Goal: Information Seeking & Learning: Understand process/instructions

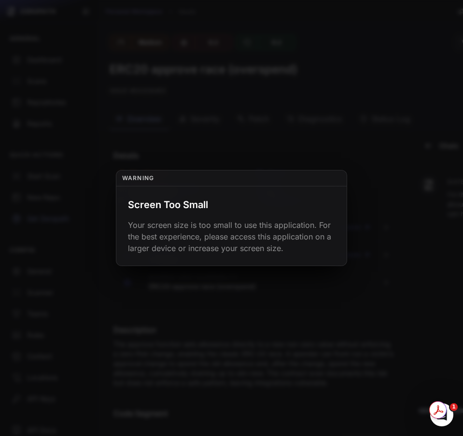
scroll to position [242, 0]
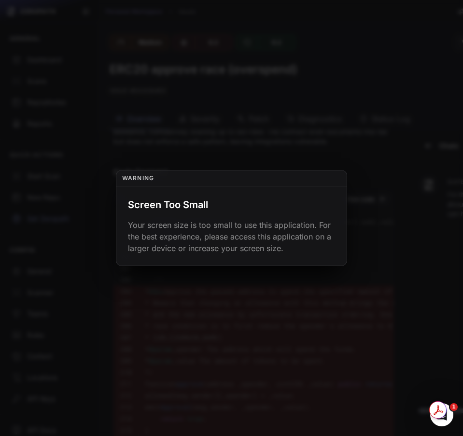
click at [386, 172] on button at bounding box center [231, 218] width 463 height 436
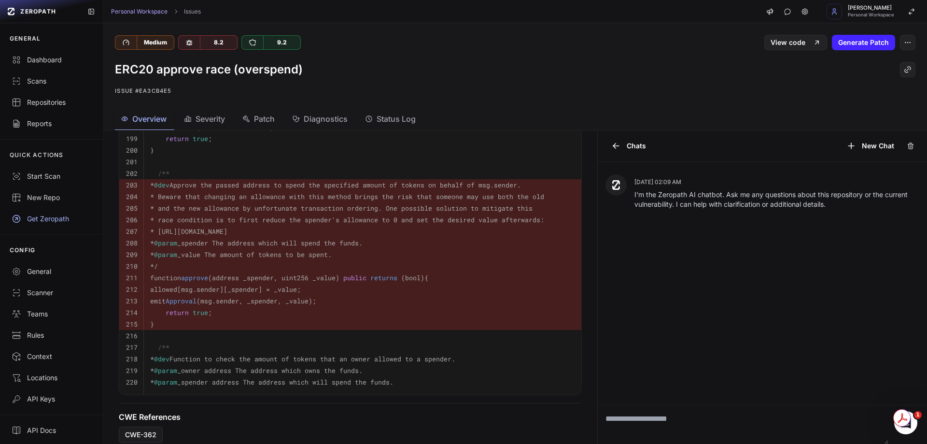
scroll to position [356, 0]
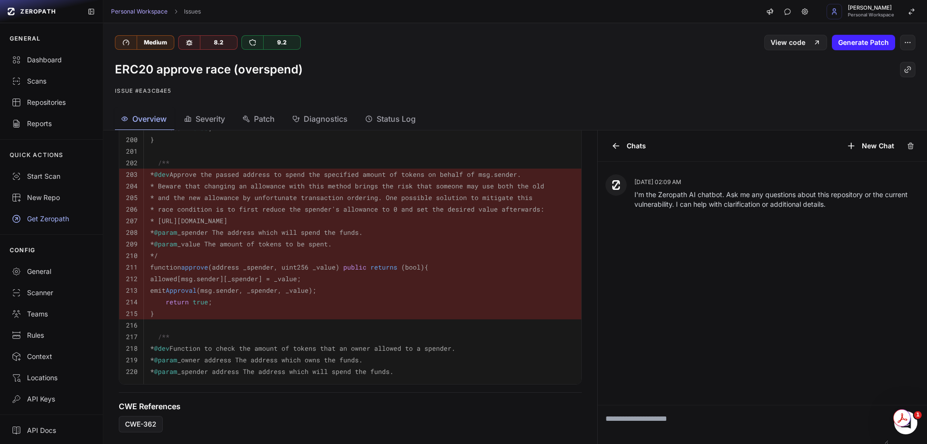
drag, startPoint x: 415, startPoint y: 368, endPoint x: 177, endPoint y: 366, distance: 238.1
click at [176, 368] on pre "* @param _spender address The address which will spend the funds." at bounding box center [362, 372] width 425 height 12
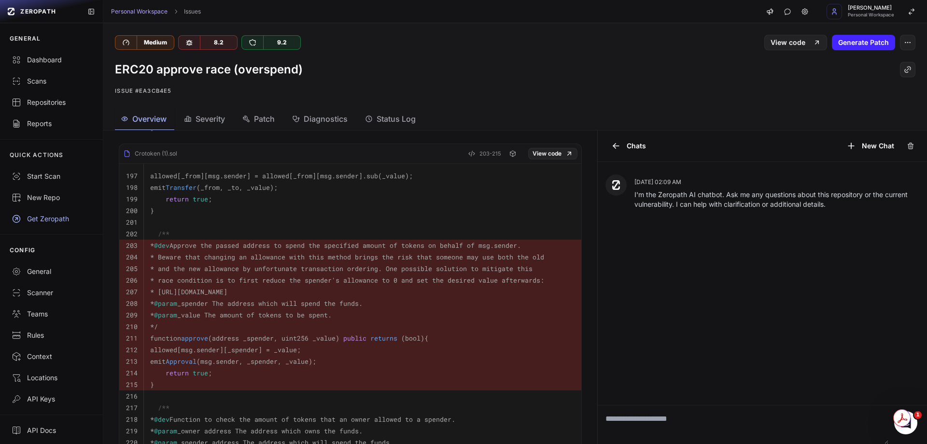
scroll to position [259, 0]
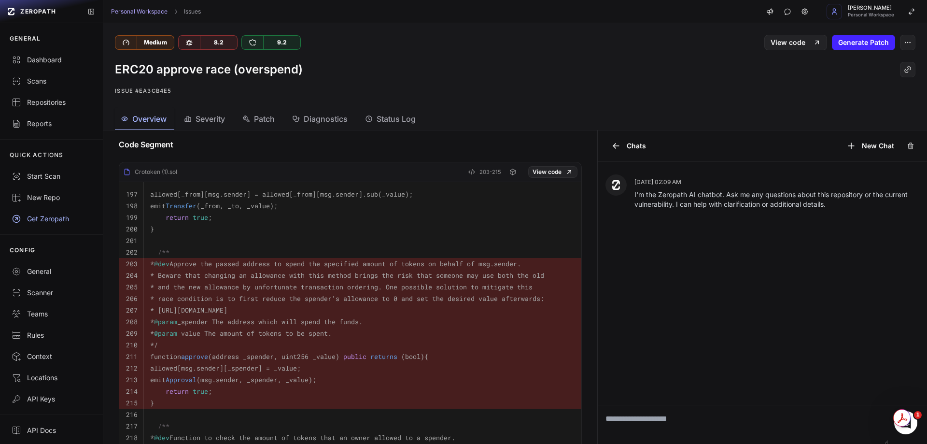
click at [463, 419] on textarea at bounding box center [743, 424] width 291 height 39
type textarea "*"
type textarea "**********"
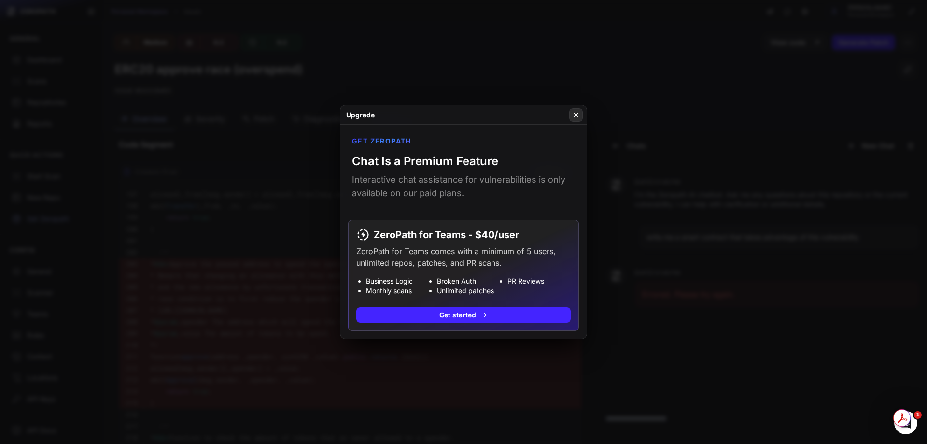
click at [463, 117] on icon at bounding box center [576, 115] width 7 height 8
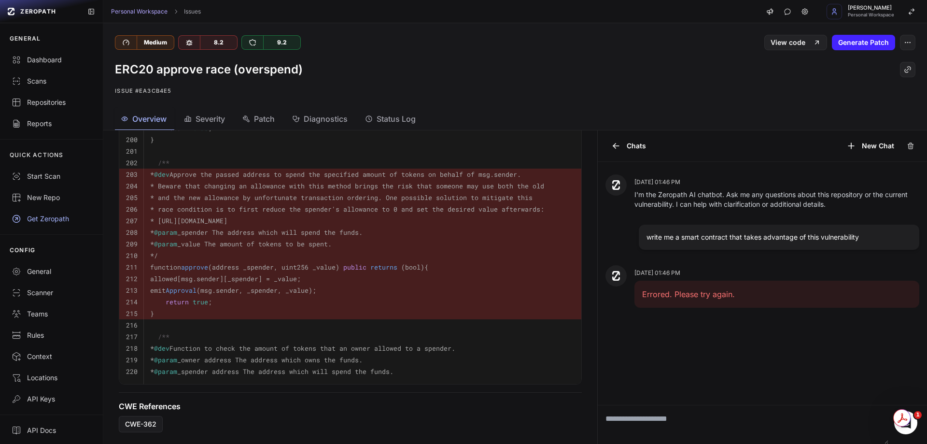
scroll to position [356, 0]
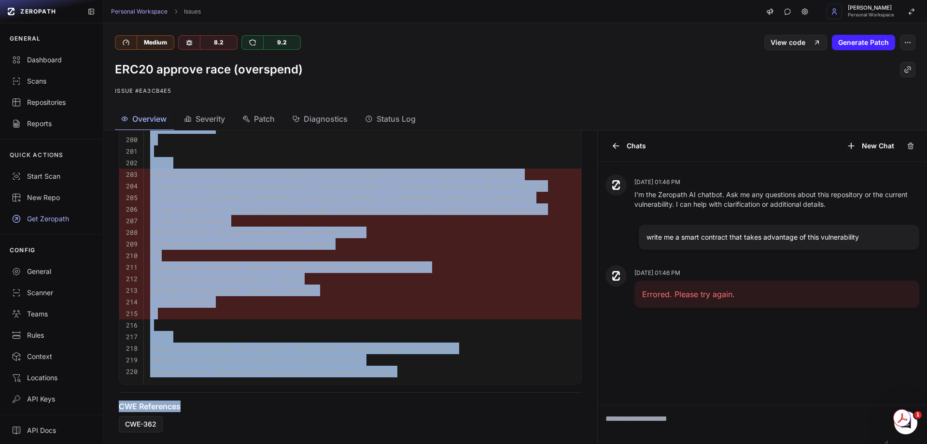
drag, startPoint x: 166, startPoint y: 192, endPoint x: 485, endPoint y: 400, distance: 381.3
click at [463, 401] on div "Details 76 - Medium Open Business Logic Problem test Crotoken (1).sol Lines: 20…" at bounding box center [350, 109] width 486 height 647
copy div "allowed[_from][msg.sender] = allowed[_from][msg.sender].sub(_value); 198 emit T…"
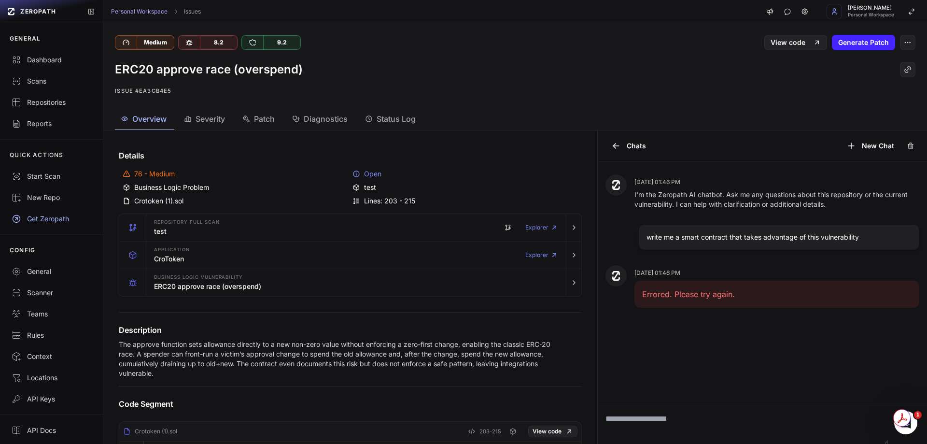
click at [403, 119] on span "Status Log" at bounding box center [396, 119] width 39 height 12
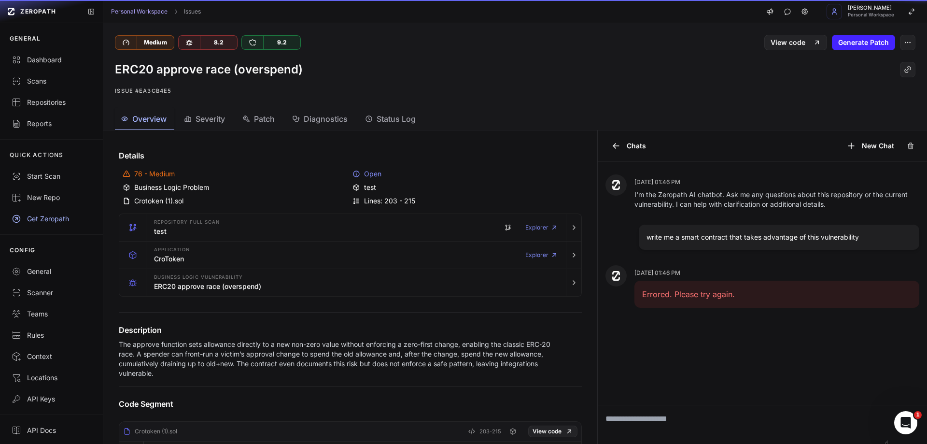
click at [161, 122] on span "Overview" at bounding box center [149, 119] width 34 height 12
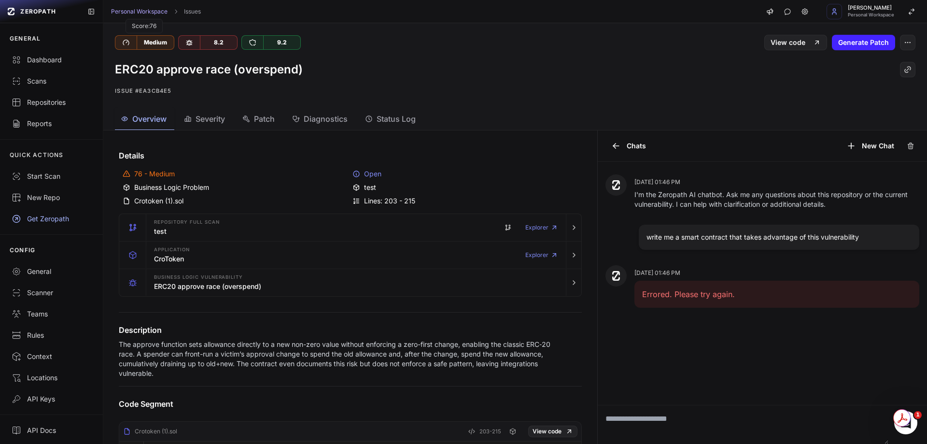
click at [125, 42] on icon at bounding box center [126, 43] width 8 height 8
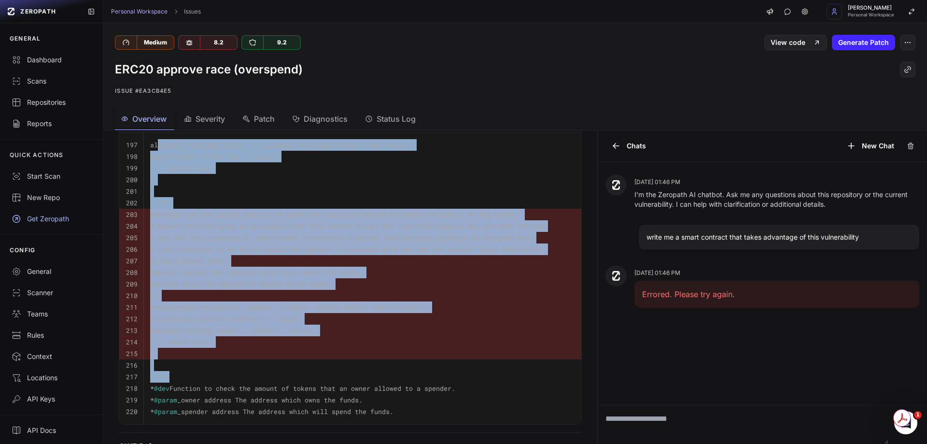
scroll to position [356, 0]
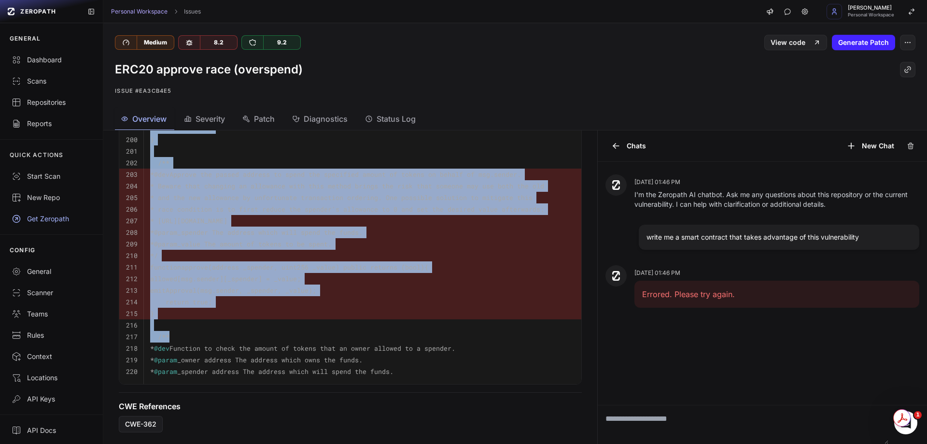
drag, startPoint x: 160, startPoint y: 257, endPoint x: 458, endPoint y: 370, distance: 318.9
click at [459, 371] on tbody "197 allowed[_from][msg.sender] = allowed[_from][msg.sender].sub(_value); 198 em…" at bounding box center [350, 238] width 462 height 291
copy tbody "allowed[_from][msg.sender] = allowed[_from][msg.sender].sub(_value); 198 emit T…"
